Goal: Entertainment & Leisure: Consume media (video, audio)

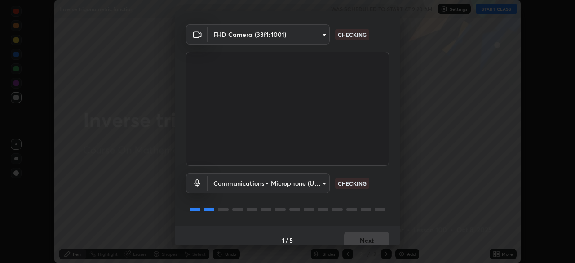
scroll to position [32, 0]
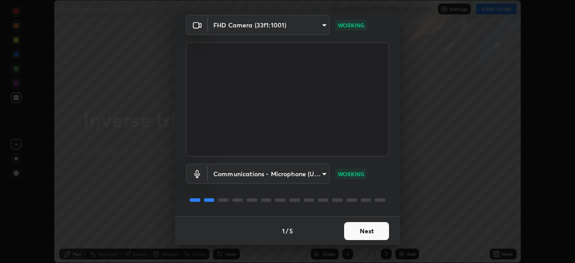
click at [365, 232] on button "Next" at bounding box center [366, 231] width 45 height 18
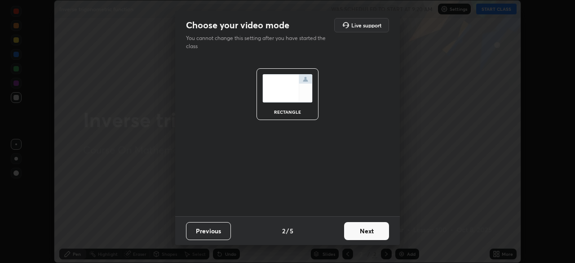
scroll to position [0, 0]
click at [366, 234] on button "Next" at bounding box center [366, 231] width 45 height 18
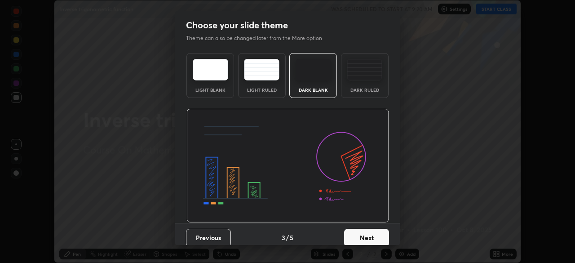
click at [367, 238] on button "Next" at bounding box center [366, 238] width 45 height 18
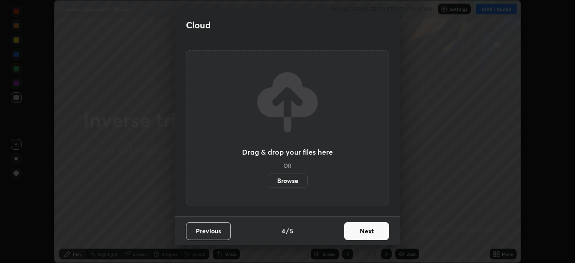
click at [367, 235] on button "Next" at bounding box center [366, 231] width 45 height 18
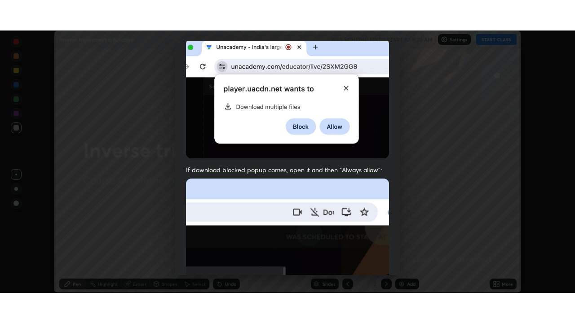
scroll to position [215, 0]
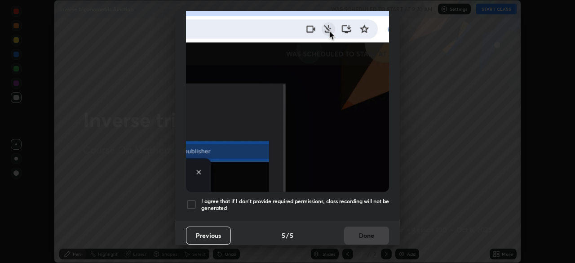
click at [188, 203] on div at bounding box center [191, 204] width 11 height 11
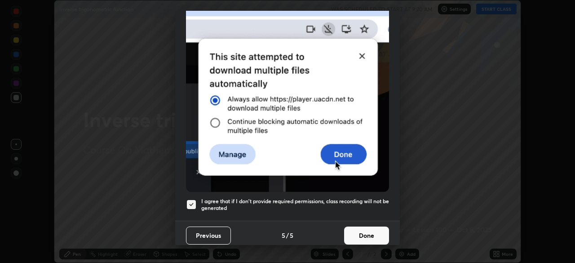
click at [370, 233] on button "Done" at bounding box center [366, 235] width 45 height 18
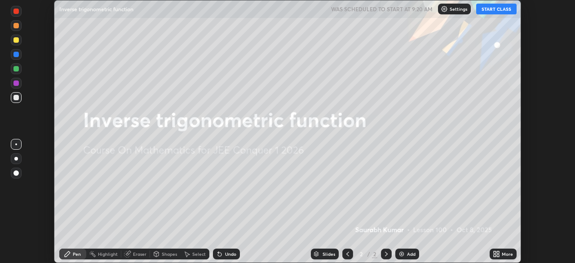
click at [495, 252] on icon at bounding box center [495, 252] width 2 height 2
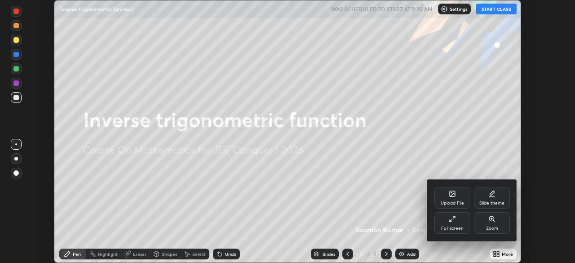
click at [454, 217] on icon at bounding box center [454, 217] width 2 height 2
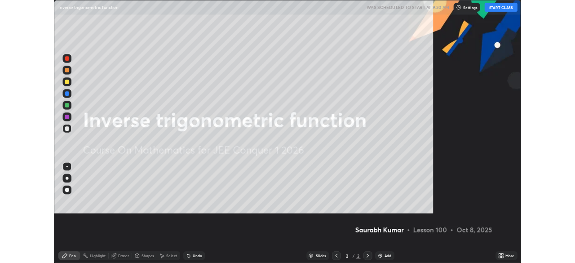
scroll to position [323, 575]
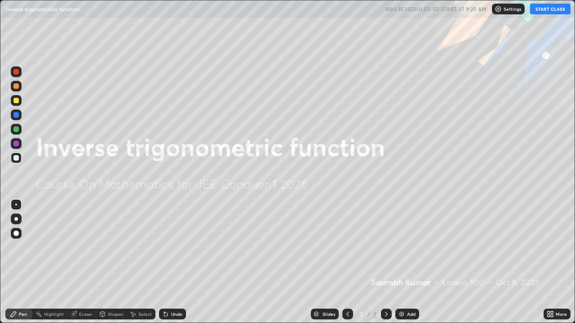
click at [547, 9] on button "START CLASS" at bounding box center [550, 9] width 40 height 11
click at [399, 262] on img at bounding box center [401, 314] width 7 height 7
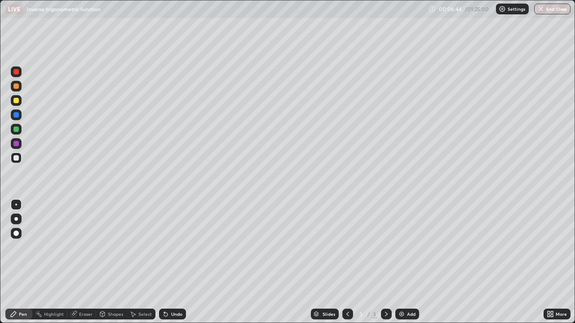
click at [91, 262] on div "Eraser" at bounding box center [85, 314] width 13 height 4
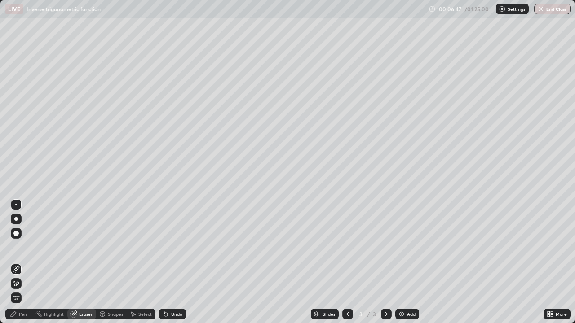
click at [18, 235] on div at bounding box center [15, 233] width 5 height 5
click at [405, 262] on div "Add" at bounding box center [407, 314] width 24 height 11
click at [17, 262] on icon at bounding box center [13, 314] width 7 height 7
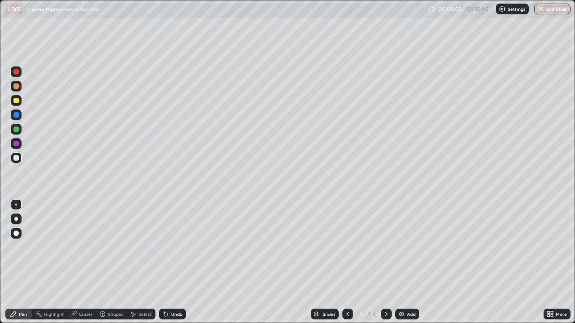
click at [403, 262] on img at bounding box center [401, 314] width 7 height 7
click at [402, 262] on img at bounding box center [401, 314] width 7 height 7
click at [350, 262] on icon at bounding box center [347, 314] width 7 height 7
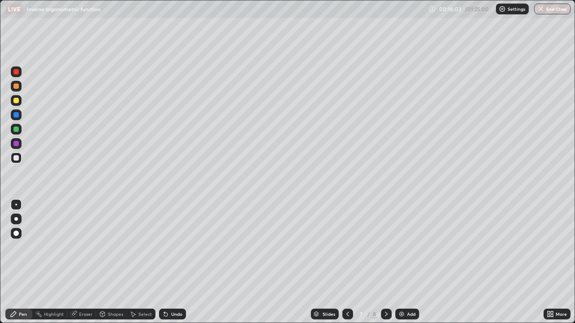
click at [385, 262] on icon at bounding box center [386, 314] width 7 height 7
click at [399, 262] on img at bounding box center [401, 314] width 7 height 7
click at [401, 262] on img at bounding box center [401, 314] width 7 height 7
click at [91, 262] on div "Eraser" at bounding box center [85, 314] width 13 height 4
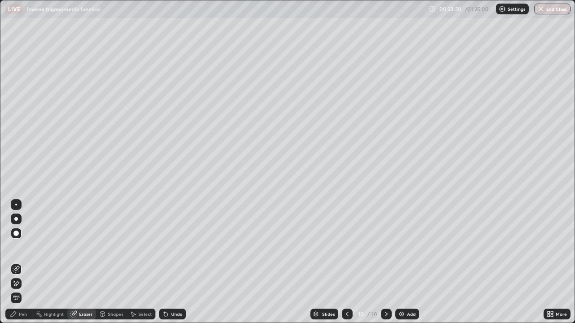
click at [20, 262] on div "Pen" at bounding box center [23, 314] width 8 height 4
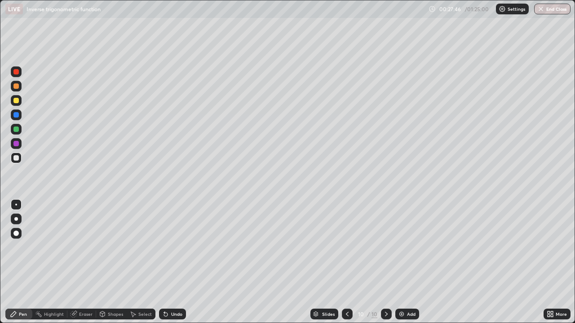
click at [403, 262] on img at bounding box center [401, 314] width 7 height 7
click at [89, 262] on div "Eraser" at bounding box center [85, 314] width 13 height 4
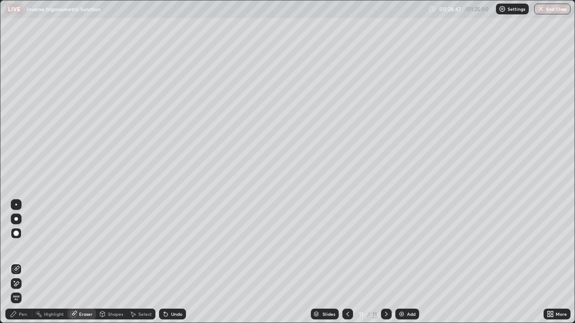
click at [23, 262] on div "Pen" at bounding box center [23, 314] width 8 height 4
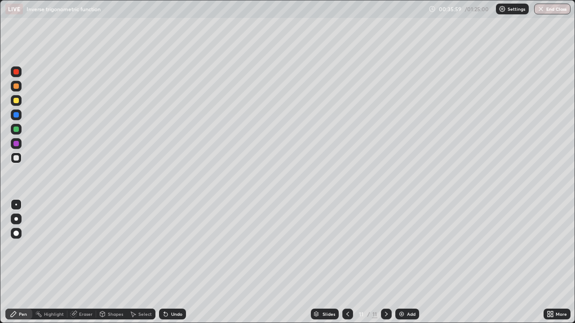
click at [403, 262] on img at bounding box center [401, 314] width 7 height 7
click at [404, 262] on img at bounding box center [401, 314] width 7 height 7
click at [347, 262] on icon at bounding box center [347, 314] width 7 height 7
click at [389, 262] on div at bounding box center [386, 314] width 11 height 11
click at [346, 262] on icon at bounding box center [347, 314] width 3 height 4
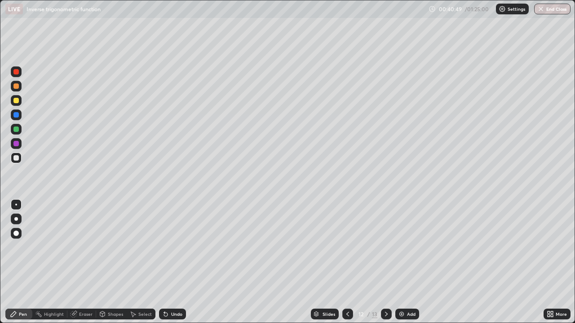
click at [385, 262] on icon at bounding box center [386, 314] width 7 height 7
click at [403, 262] on img at bounding box center [401, 314] width 7 height 7
click at [402, 262] on img at bounding box center [401, 314] width 7 height 7
click at [92, 262] on div "Eraser" at bounding box center [85, 314] width 13 height 4
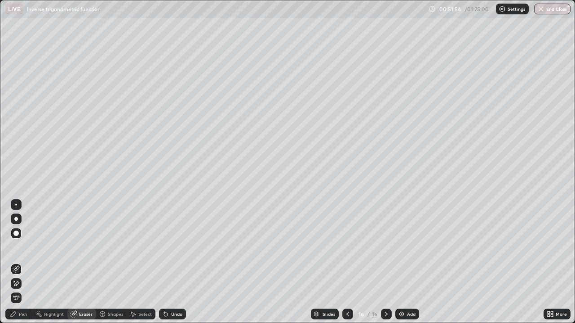
click at [22, 262] on div "Pen" at bounding box center [23, 314] width 8 height 4
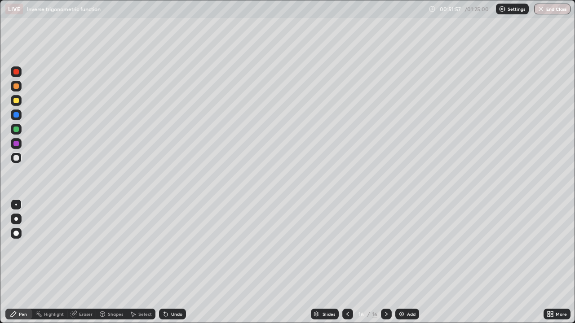
click at [88, 262] on div "Eraser" at bounding box center [85, 314] width 13 height 4
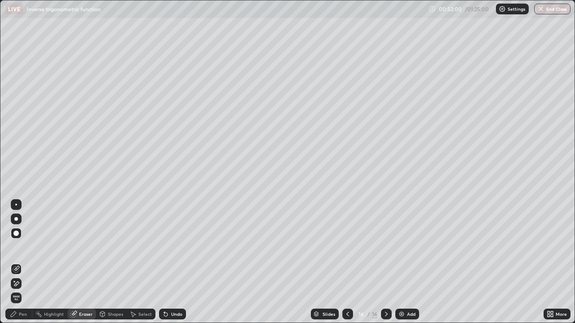
click at [22, 262] on div "Pen" at bounding box center [23, 314] width 8 height 4
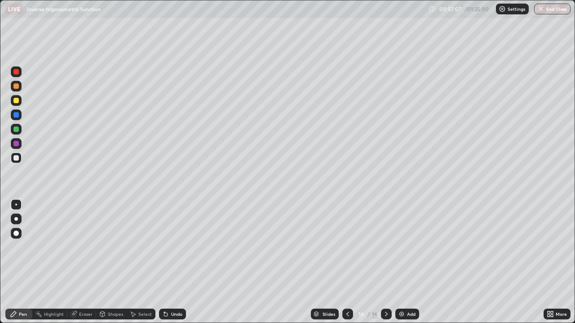
click at [402, 262] on img at bounding box center [401, 314] width 7 height 7
click at [403, 262] on img at bounding box center [401, 314] width 7 height 7
click at [401, 262] on img at bounding box center [401, 314] width 7 height 7
click at [403, 262] on img at bounding box center [401, 314] width 7 height 7
click at [404, 262] on img at bounding box center [401, 314] width 7 height 7
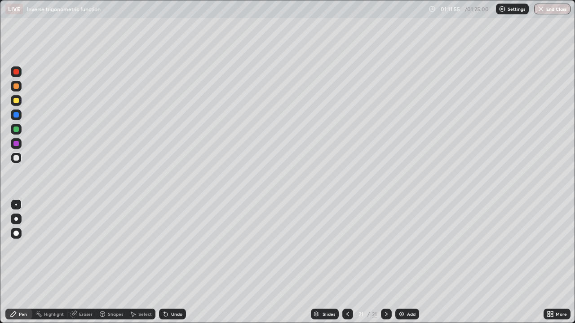
click at [397, 262] on div "Add" at bounding box center [407, 314] width 24 height 11
click at [86, 262] on div "Eraser" at bounding box center [85, 314] width 13 height 4
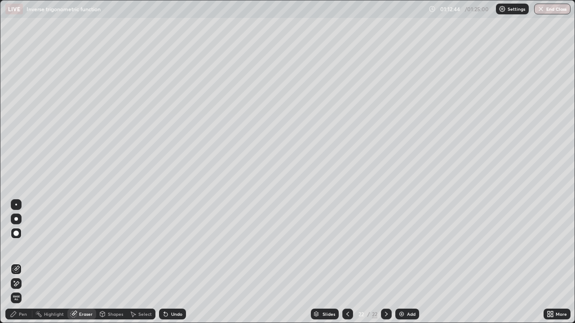
click at [23, 262] on div "Pen" at bounding box center [18, 314] width 27 height 11
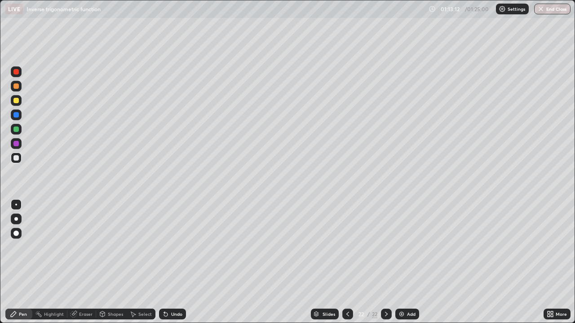
click at [403, 262] on img at bounding box center [401, 314] width 7 height 7
click at [86, 262] on div "Eraser" at bounding box center [85, 314] width 13 height 4
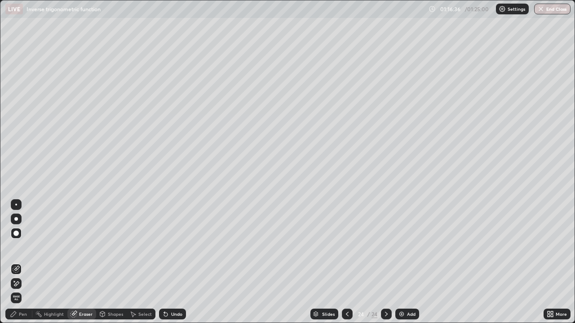
click at [26, 262] on div "Pen" at bounding box center [23, 314] width 8 height 4
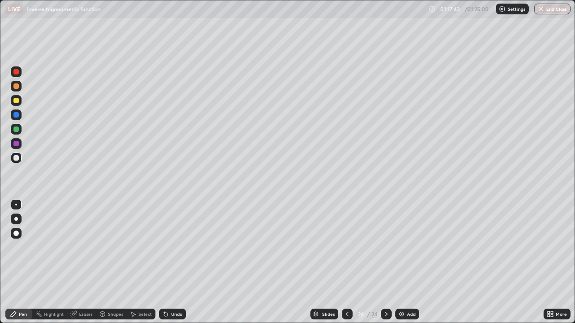
click at [539, 13] on button "End Class" at bounding box center [552, 9] width 36 height 11
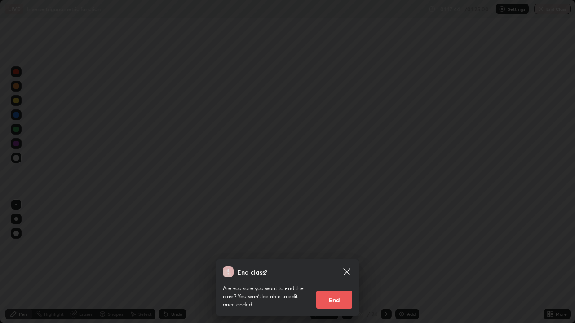
click at [344, 262] on button "End" at bounding box center [334, 300] width 36 height 18
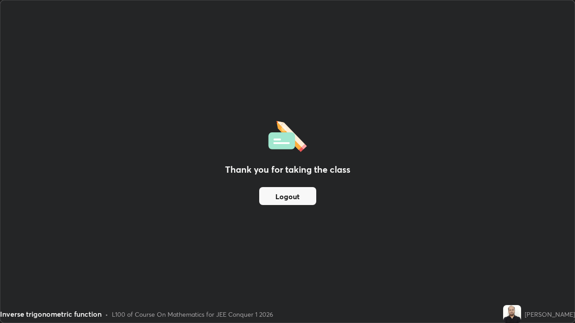
click at [293, 199] on button "Logout" at bounding box center [287, 196] width 57 height 18
click at [291, 200] on button "Logout" at bounding box center [287, 196] width 57 height 18
click at [294, 198] on button "Logout" at bounding box center [287, 196] width 57 height 18
click at [297, 195] on button "Logout" at bounding box center [287, 196] width 57 height 18
click at [296, 192] on button "Logout" at bounding box center [287, 196] width 57 height 18
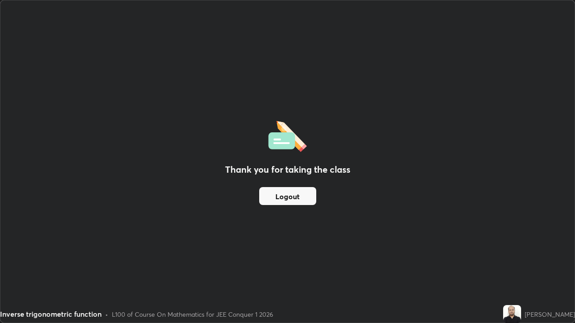
click at [292, 192] on button "Logout" at bounding box center [287, 196] width 57 height 18
click at [204, 257] on div "Thank you for taking the class Logout" at bounding box center [287, 161] width 574 height 323
click at [32, 255] on div "Thank you for taking the class Logout" at bounding box center [287, 161] width 574 height 323
click at [103, 257] on div "Thank you for taking the class Logout" at bounding box center [287, 161] width 574 height 323
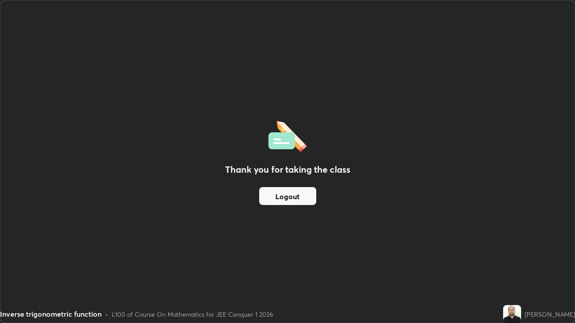
click at [107, 241] on div "Thank you for taking the class Logout" at bounding box center [287, 161] width 574 height 323
click at [110, 232] on div "Thank you for taking the class Logout" at bounding box center [287, 161] width 574 height 323
click at [113, 225] on div "Thank you for taking the class Logout" at bounding box center [287, 161] width 574 height 323
click at [112, 220] on div "Thank you for taking the class Logout" at bounding box center [287, 161] width 574 height 323
click at [109, 211] on div "Thank you for taking the class Logout" at bounding box center [287, 161] width 574 height 323
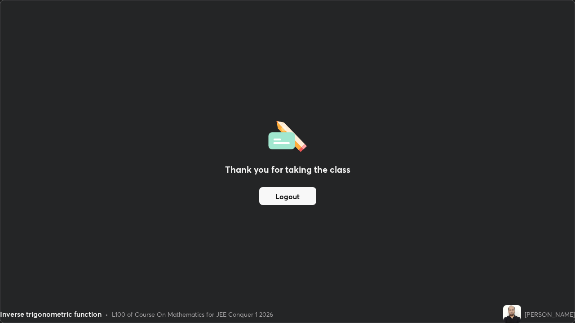
click at [100, 195] on div "Thank you for taking the class Logout" at bounding box center [287, 161] width 574 height 323
click at [90, 190] on div "Thank you for taking the class Logout" at bounding box center [287, 161] width 574 height 323
click at [71, 187] on div "Thank you for taking the class Logout" at bounding box center [287, 161] width 574 height 323
click at [62, 167] on div "Thank you for taking the class Logout" at bounding box center [287, 161] width 574 height 323
click at [37, 165] on div "Thank you for taking the class Logout" at bounding box center [287, 161] width 574 height 323
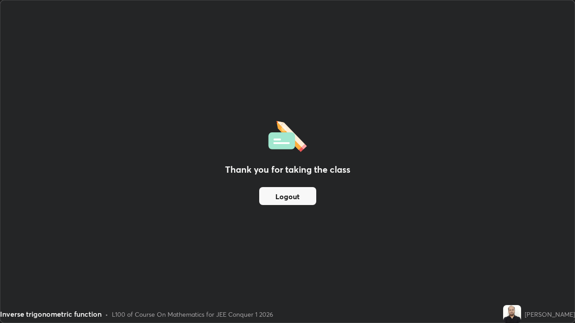
click at [28, 159] on div "Thank you for taking the class Logout" at bounding box center [287, 161] width 574 height 323
click at [36, 132] on div "Thank you for taking the class Logout" at bounding box center [287, 161] width 574 height 323
click at [55, 101] on div "Thank you for taking the class Logout" at bounding box center [287, 161] width 574 height 323
click at [78, 101] on div "Thank you for taking the class Logout" at bounding box center [287, 161] width 574 height 323
click at [96, 103] on div "Thank you for taking the class Logout" at bounding box center [287, 161] width 574 height 323
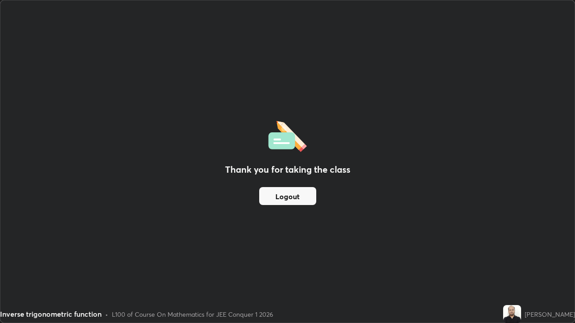
click at [106, 110] on div "Thank you for taking the class Logout" at bounding box center [287, 161] width 574 height 323
click at [127, 153] on div "Thank you for taking the class Logout" at bounding box center [287, 161] width 574 height 323
click at [125, 174] on div "Thank you for taking the class Logout" at bounding box center [287, 161] width 574 height 323
click at [80, 203] on div "Thank you for taking the class Logout" at bounding box center [287, 161] width 574 height 323
click at [110, 238] on div "Thank you for taking the class Logout" at bounding box center [287, 161] width 574 height 323
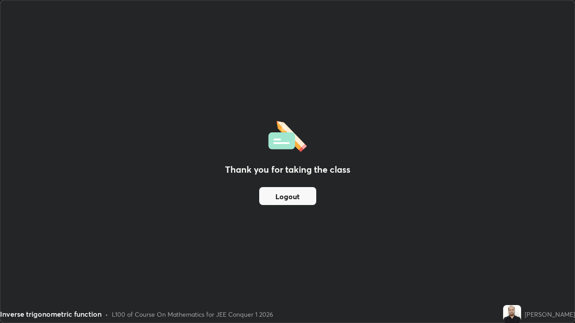
click at [91, 135] on div "Thank you for taking the class Logout" at bounding box center [287, 161] width 574 height 323
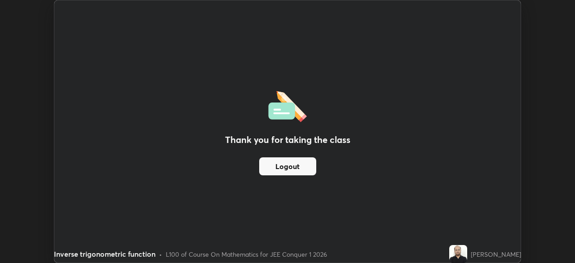
scroll to position [44663, 44351]
